Goal: Navigation & Orientation: Find specific page/section

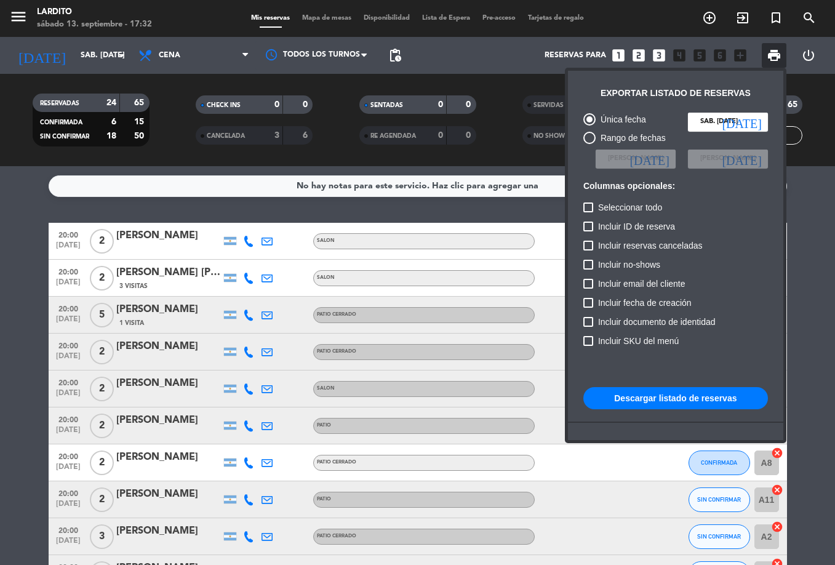
click at [305, 18] on div at bounding box center [417, 282] width 835 height 565
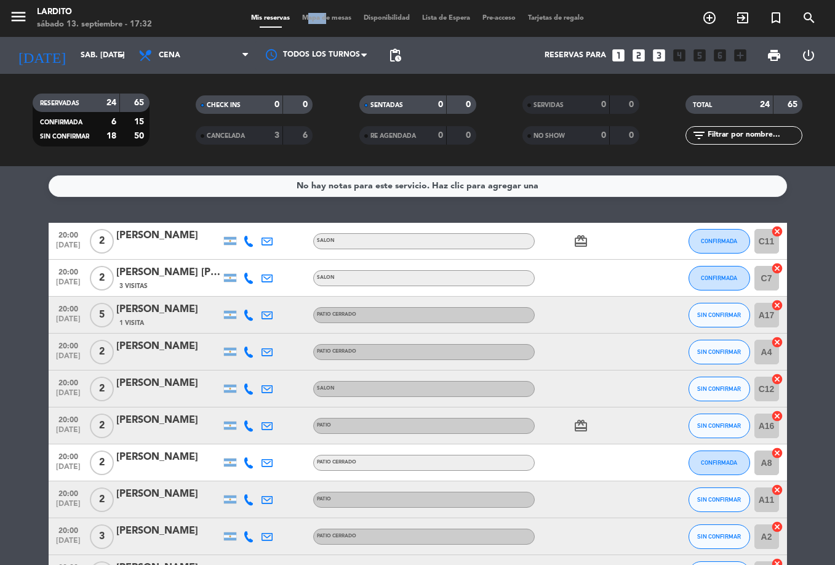
click at [305, 18] on span "Mapa de mesas" at bounding box center [327, 18] width 62 height 7
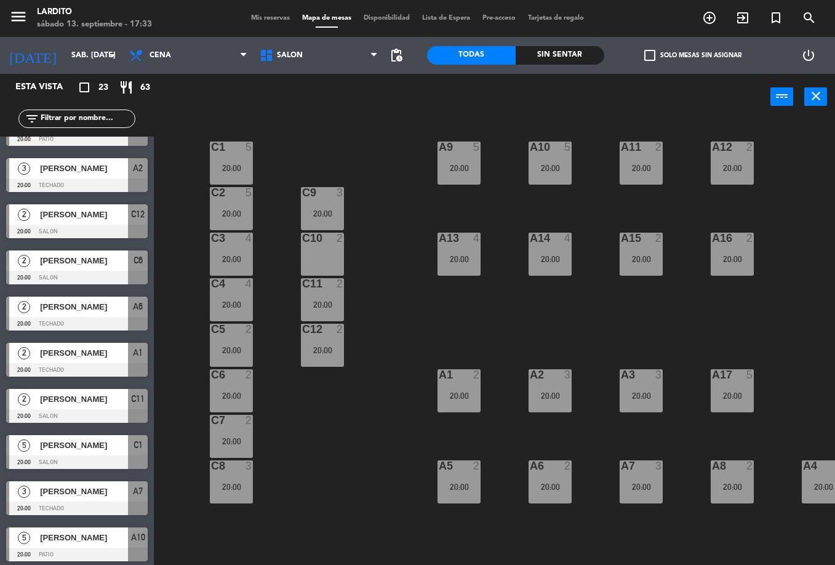
scroll to position [369, 0]
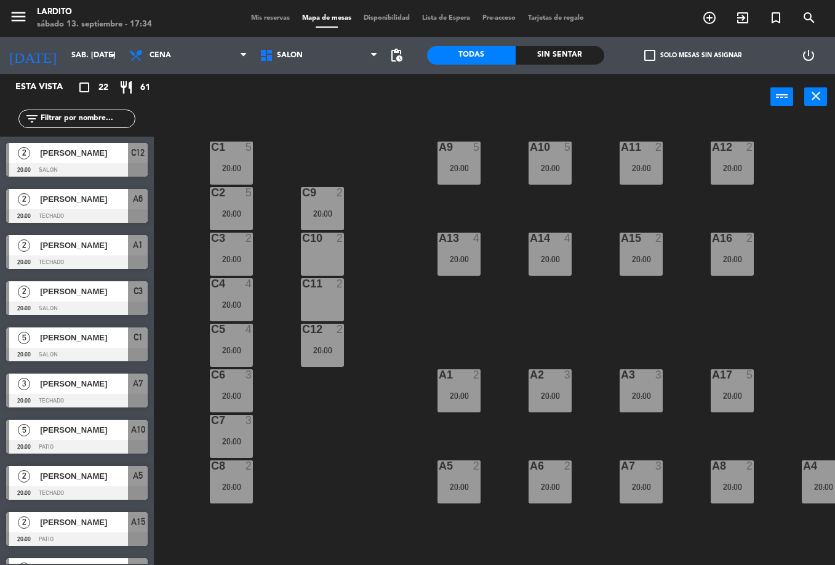
click at [110, 254] on div "[PERSON_NAME]" at bounding box center [83, 245] width 89 height 20
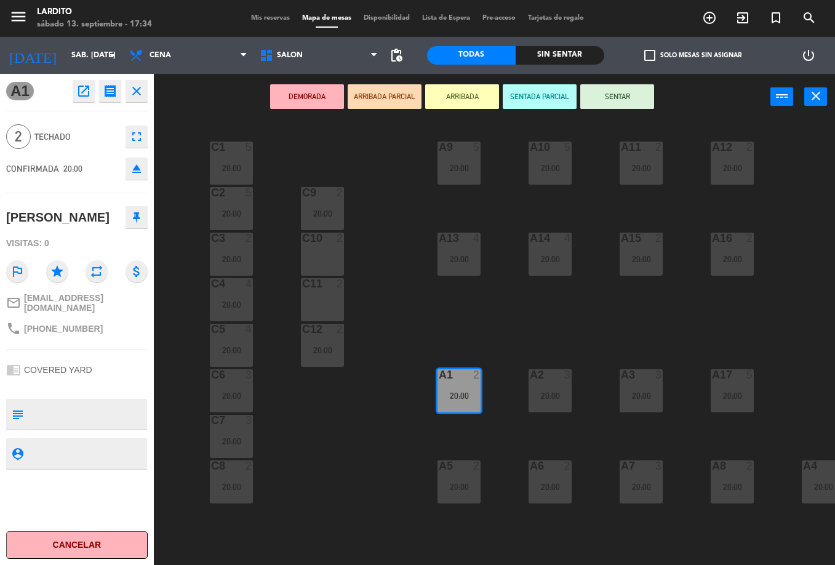
click at [173, 292] on div "C1 5 20:00 A9 5 20:00 A10 5 20:00 A11 2 20:00 A12 2 20:00 C2 5 20:00 C9 2 20:00…" at bounding box center [498, 342] width 673 height 445
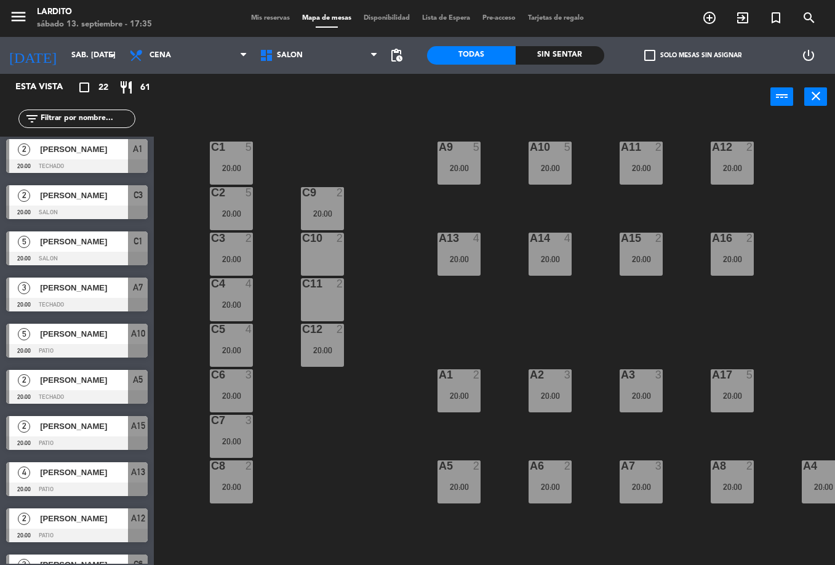
scroll to position [588, 0]
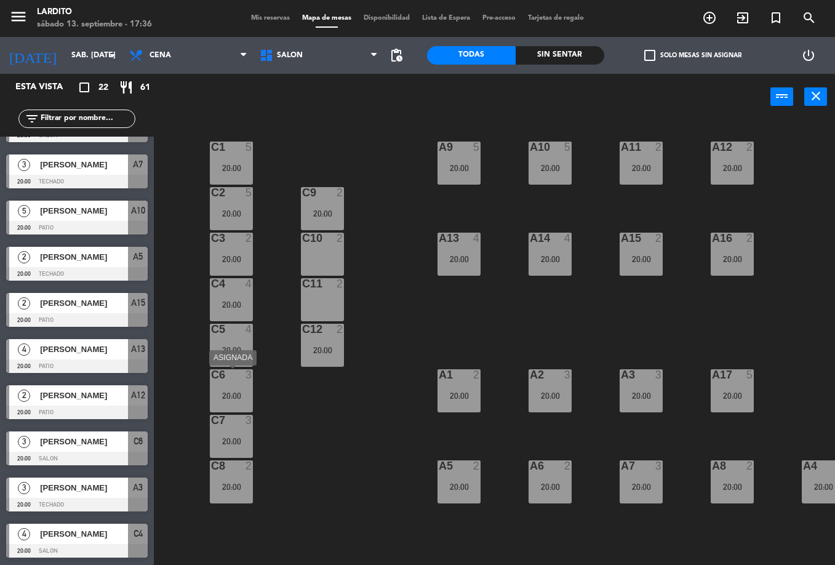
click at [224, 410] on div "C6 3 20:00" at bounding box center [231, 390] width 43 height 43
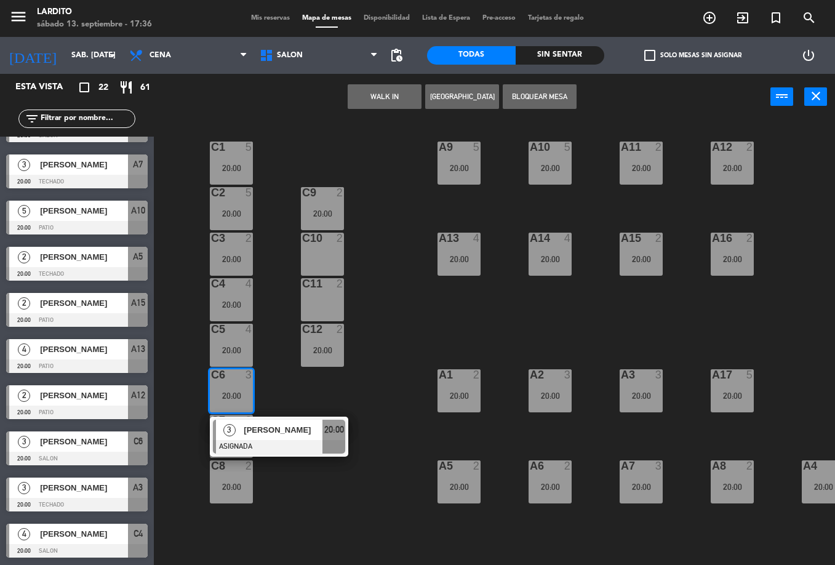
click at [303, 398] on div "C1 5 20:00 A9 5 20:00 A10 5 20:00 A11 2 20:00 A12 2 20:00 C2 5 20:00 C9 2 20:00…" at bounding box center [498, 342] width 673 height 445
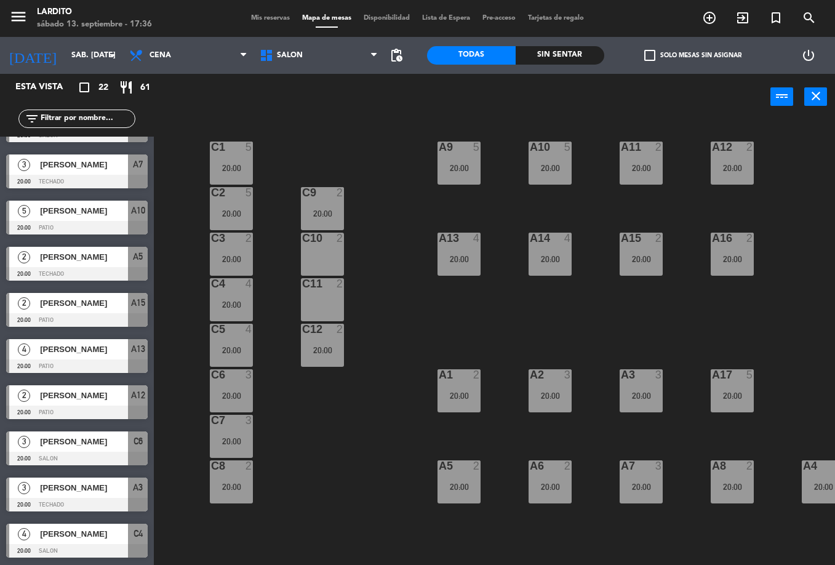
click at [204, 439] on div "C1 5 20:00 A9 5 20:00 A10 5 20:00 A11 2 20:00 A12 2 20:00 C2 5 20:00 C9 2 20:00…" at bounding box center [498, 342] width 673 height 445
click at [240, 428] on div "C7 3 20:00" at bounding box center [231, 436] width 43 height 43
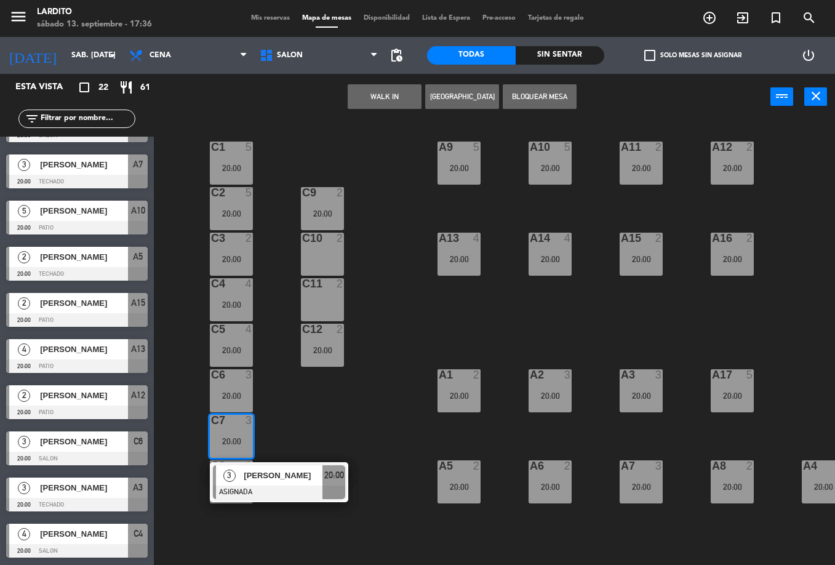
click at [316, 412] on div "C1 5 20:00 A9 5 20:00 A10 5 20:00 A11 2 20:00 A12 2 20:00 C2 5 20:00 C9 2 20:00…" at bounding box center [498, 342] width 673 height 445
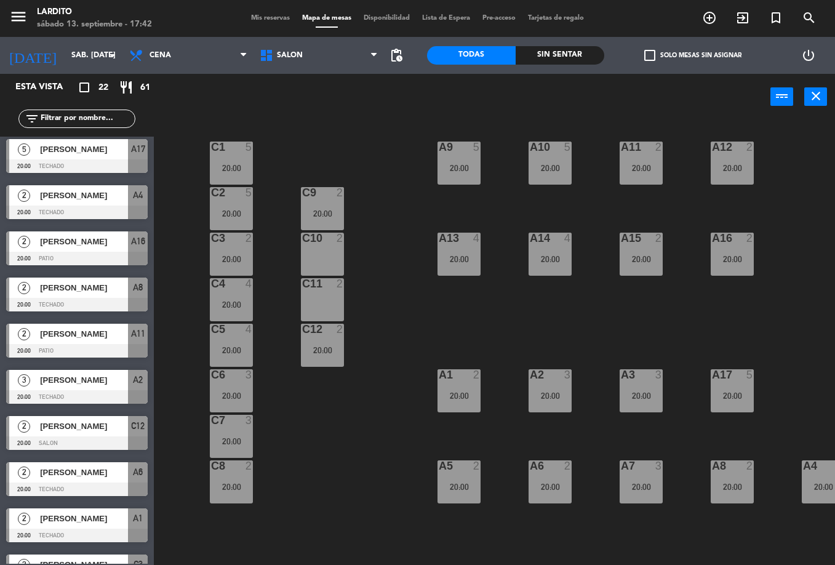
scroll to position [0, 0]
